Goal: Task Accomplishment & Management: Complete application form

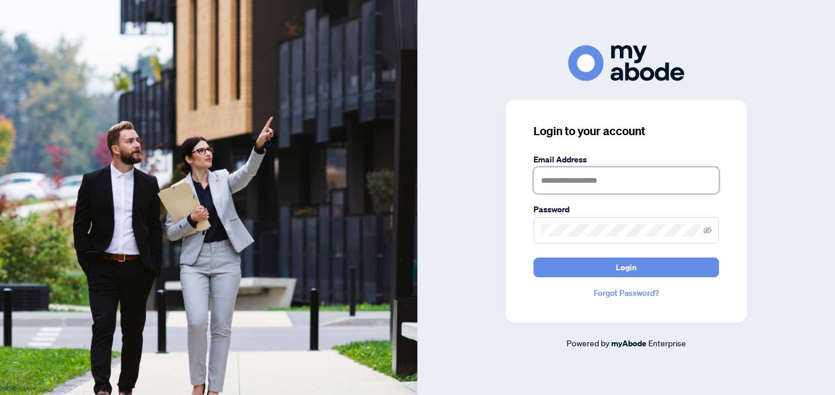
click at [573, 191] on input "text" at bounding box center [626, 180] width 186 height 27
type input "**********"
click at [533, 257] on button "Login" at bounding box center [626, 267] width 186 height 20
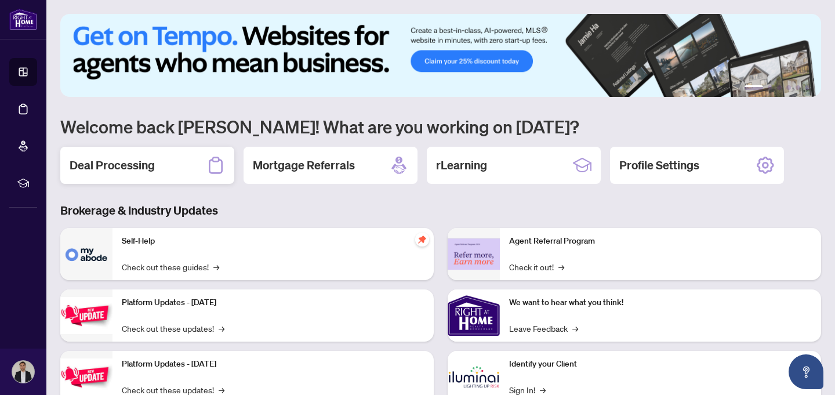
click at [133, 161] on h2 "Deal Processing" at bounding box center [112, 165] width 85 height 16
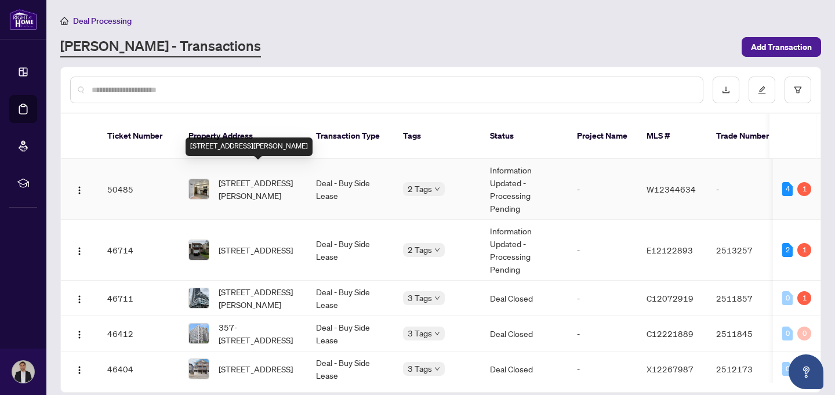
click at [242, 176] on span "[STREET_ADDRESS][PERSON_NAME]" at bounding box center [258, 189] width 79 height 26
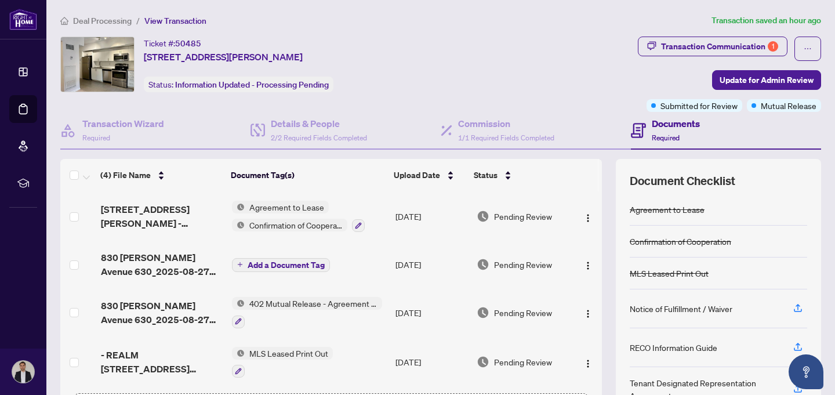
click at [264, 201] on span "Agreement to Lease" at bounding box center [287, 207] width 84 height 13
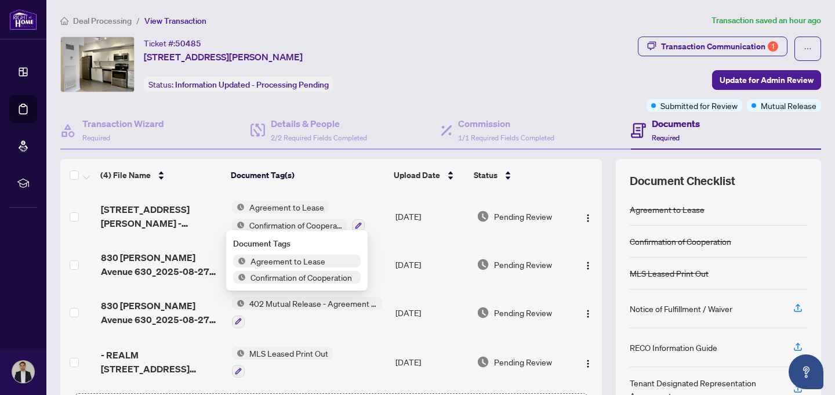
click at [376, 235] on td "Agreement to Lease Confirmation of Cooperation" at bounding box center [309, 216] width 164 height 50
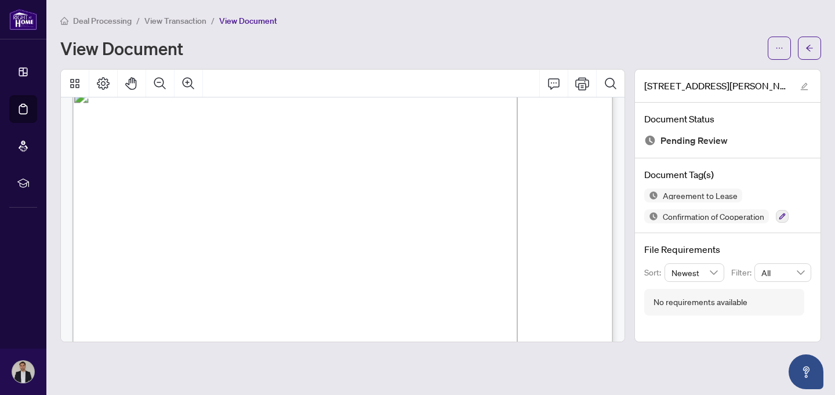
scroll to position [26, 0]
drag, startPoint x: 155, startPoint y: 191, endPoint x: 270, endPoint y: 200, distance: 115.2
drag, startPoint x: 256, startPoint y: 191, endPoint x: 208, endPoint y: 188, distance: 48.2
click at [208, 190] on span "[PERSON_NAME]" at bounding box center [189, 194] width 63 height 9
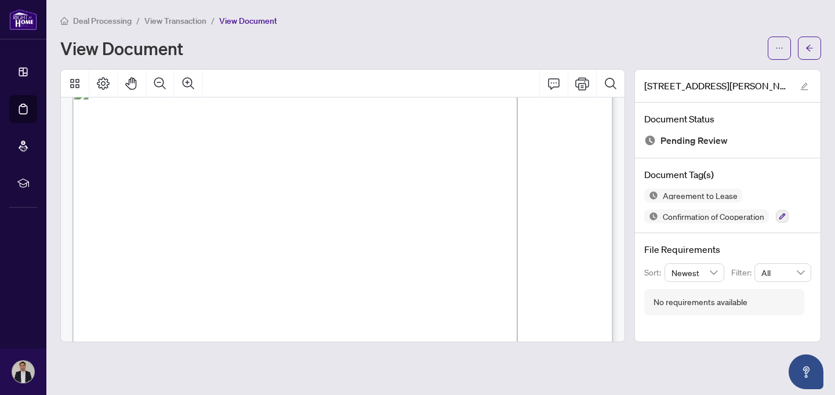
drag, startPoint x: 268, startPoint y: 191, endPoint x: 187, endPoint y: 188, distance: 81.8
click at [238, 56] on div "View Document" at bounding box center [410, 48] width 700 height 19
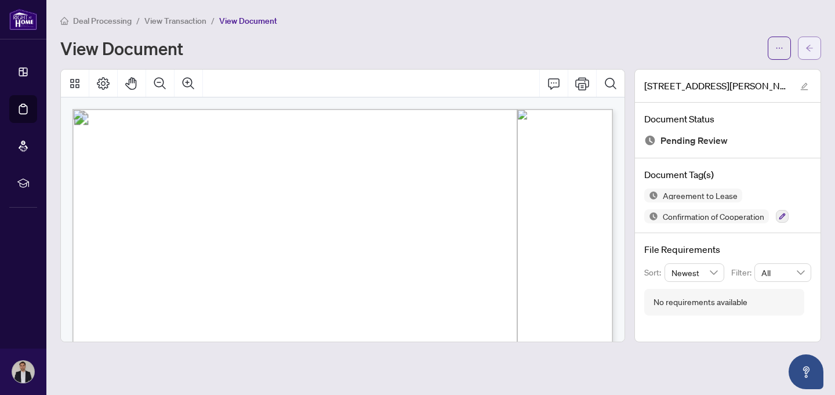
click at [809, 42] on span "button" at bounding box center [809, 48] width 8 height 19
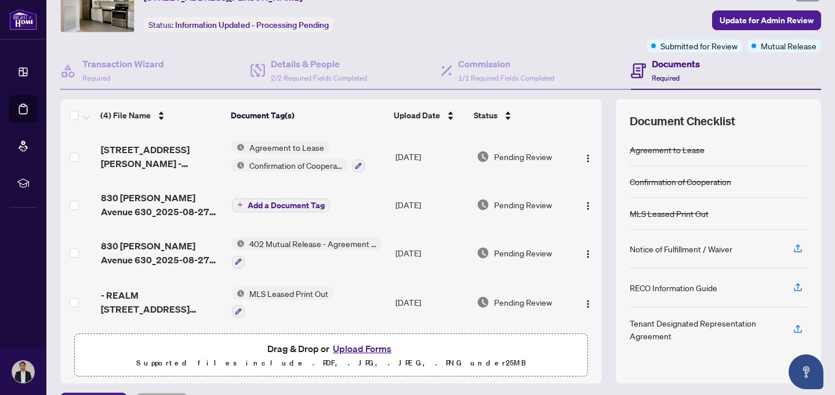
scroll to position [90, 0]
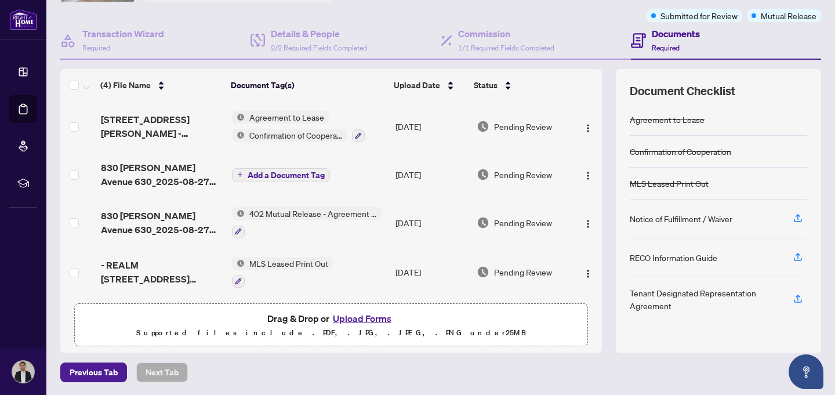
click at [375, 315] on button "Upload Forms" at bounding box center [362, 318] width 66 height 15
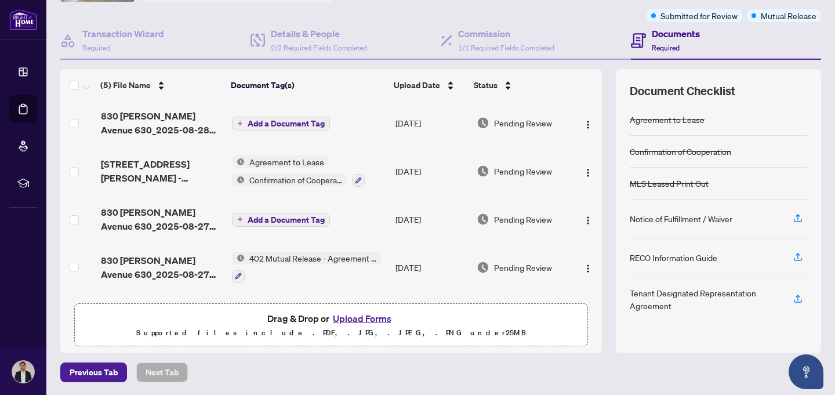
click at [296, 122] on span "Add a Document Tag" at bounding box center [286, 123] width 77 height 8
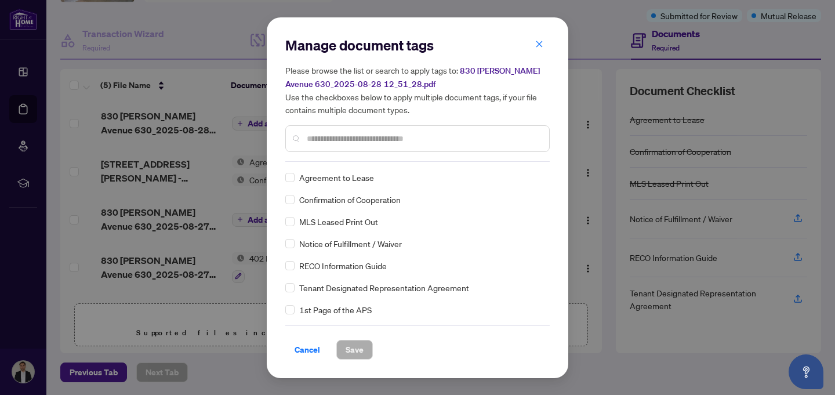
click at [346, 159] on div "Manage document tags Please browse the list or search to apply tags to: [STREET…" at bounding box center [417, 99] width 264 height 126
click at [345, 132] on input "text" at bounding box center [423, 138] width 233 height 13
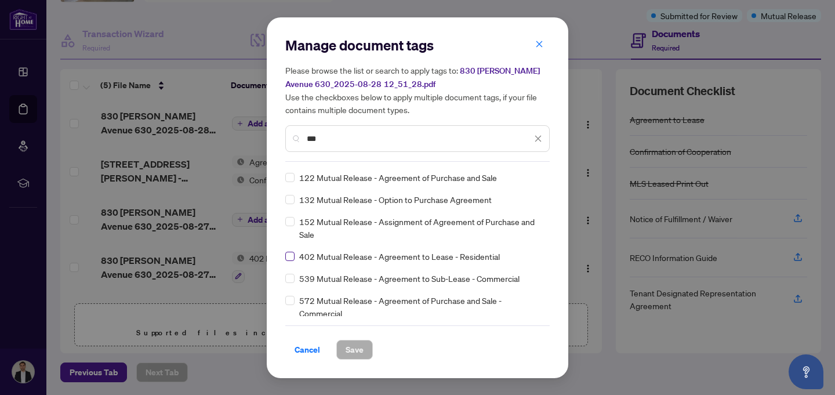
type input "***"
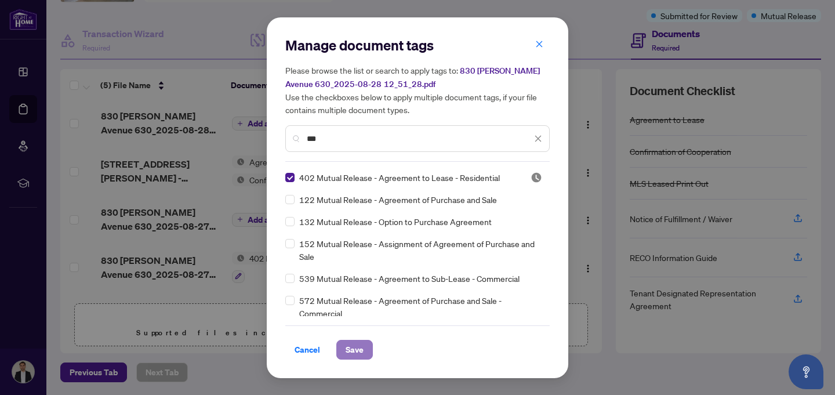
click at [358, 350] on span "Save" at bounding box center [355, 349] width 18 height 19
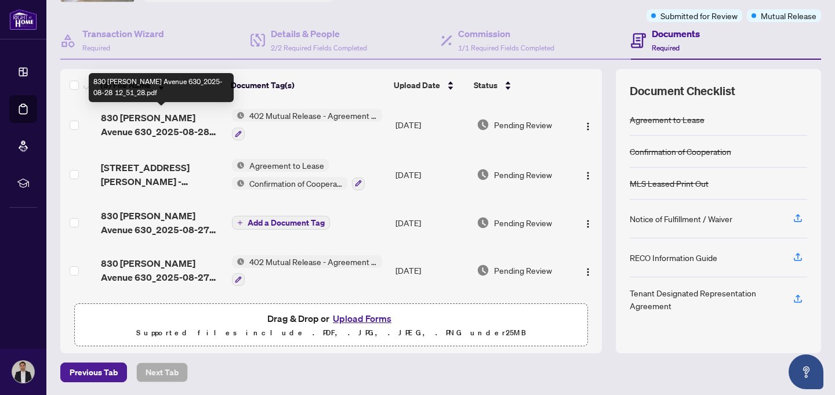
click at [165, 116] on span "830 [PERSON_NAME] Avenue 630_2025-08-28 12_51_28.pdf" at bounding box center [162, 125] width 122 height 28
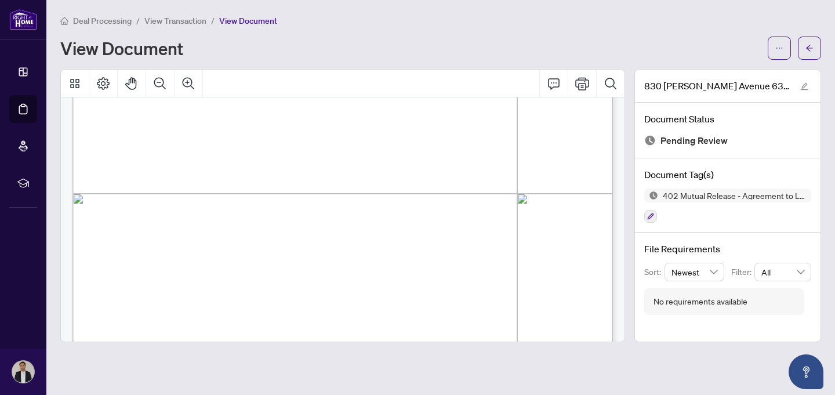
scroll to position [478, 0]
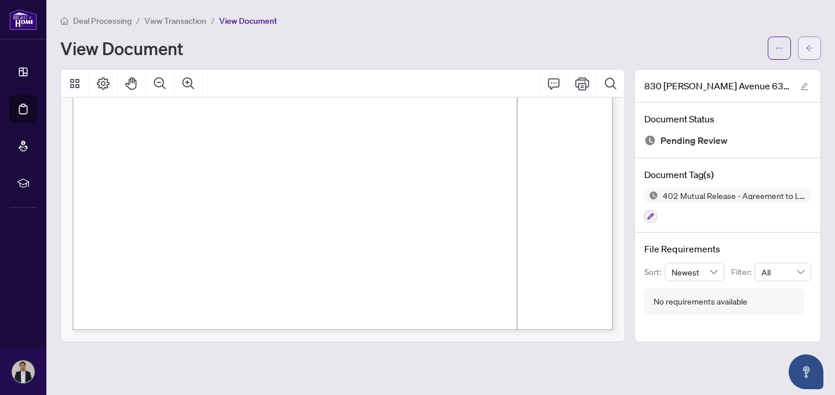
click at [811, 42] on span "button" at bounding box center [809, 48] width 8 height 19
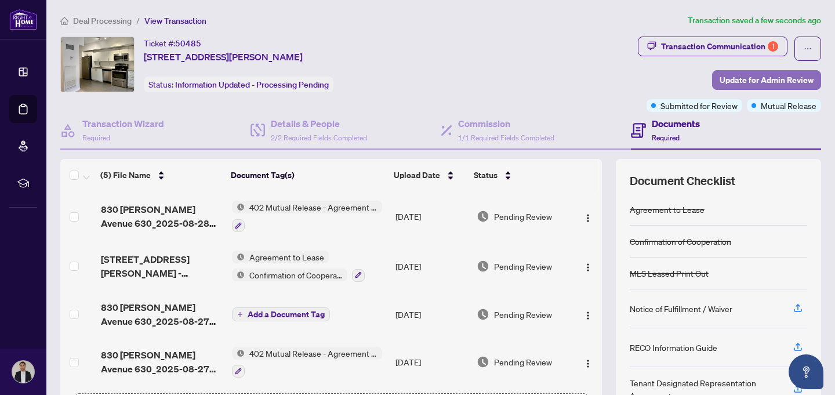
click at [777, 77] on span "Update for Admin Review" at bounding box center [766, 80] width 94 height 19
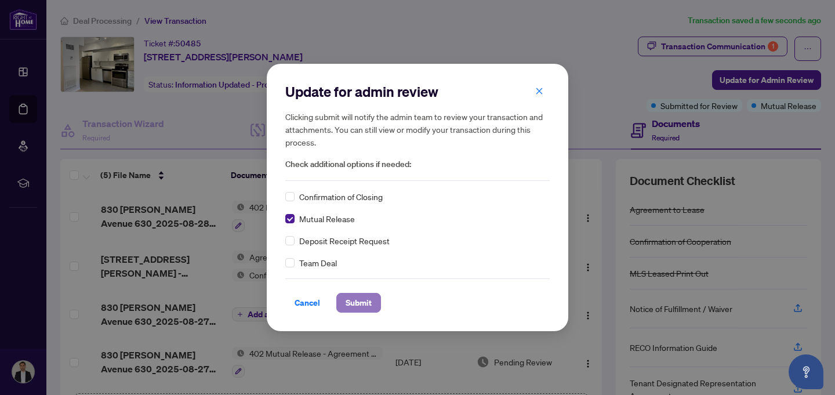
click at [347, 307] on span "Submit" at bounding box center [359, 302] width 26 height 19
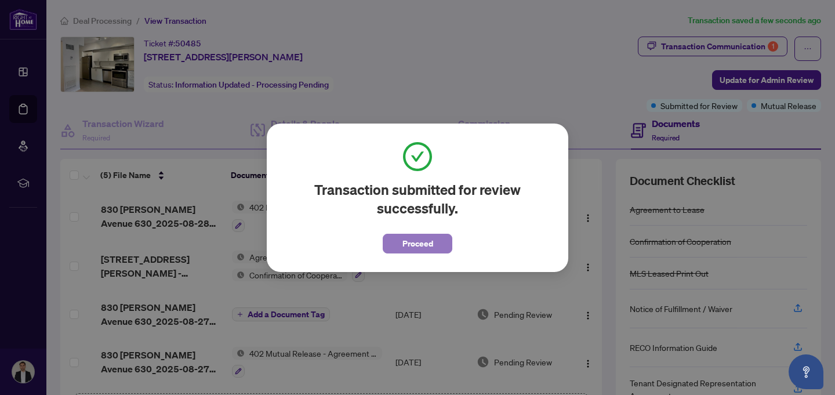
click at [427, 243] on span "Proceed" at bounding box center [417, 243] width 31 height 19
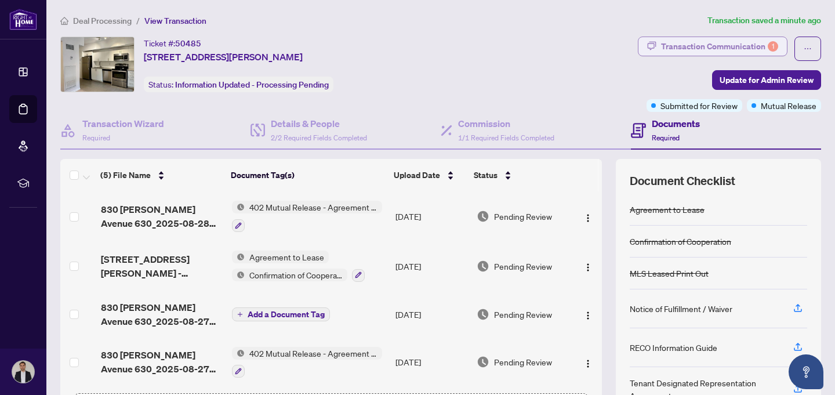
click at [735, 54] on div "Transaction Communication 1" at bounding box center [719, 46] width 117 height 19
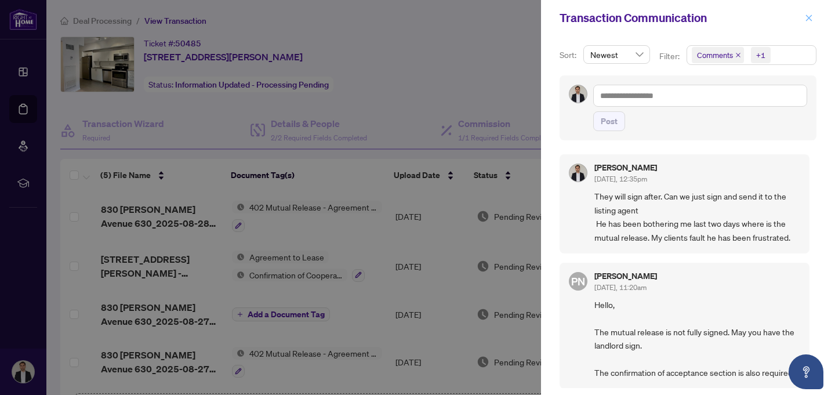
click at [810, 17] on icon "close" at bounding box center [809, 18] width 8 height 8
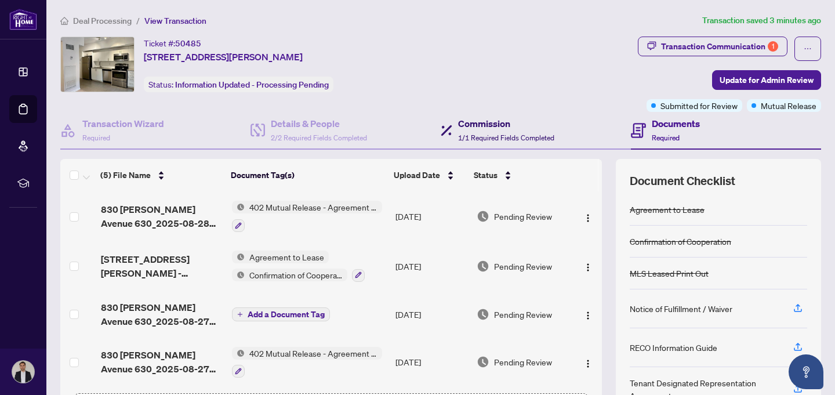
click at [495, 126] on h4 "Commission" at bounding box center [506, 124] width 96 height 14
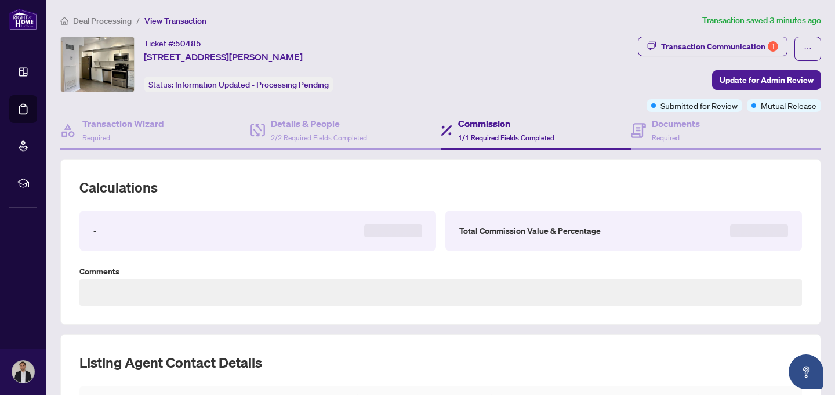
type textarea "**********"
